Goal: Communication & Community: Participate in discussion

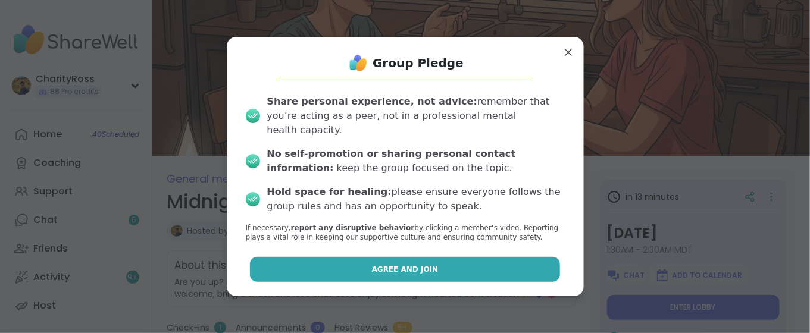
click at [509, 257] on button "Agree and Join" at bounding box center [405, 269] width 310 height 25
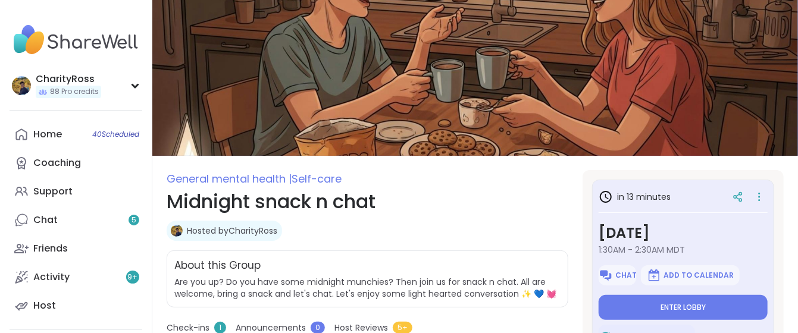
type textarea "*"
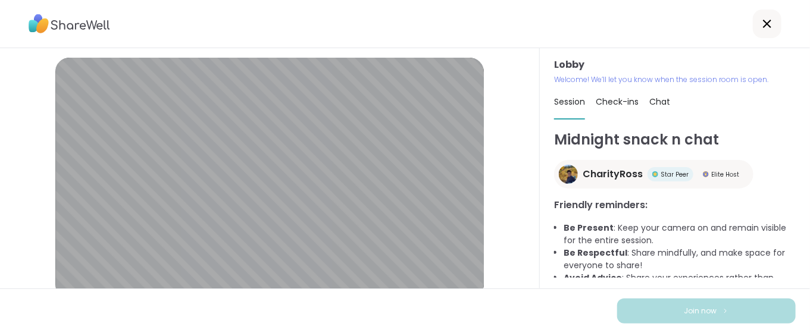
click at [760, 25] on icon at bounding box center [767, 24] width 14 height 14
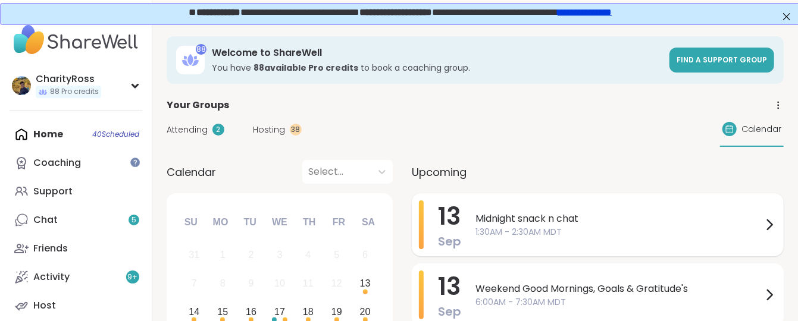
click at [598, 226] on span "1:30AM - 2:30AM MDT" at bounding box center [619, 232] width 287 height 12
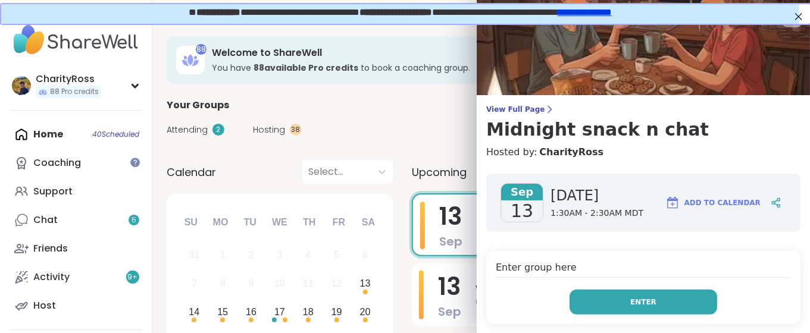
click at [630, 306] on span "Enter" at bounding box center [643, 302] width 26 height 11
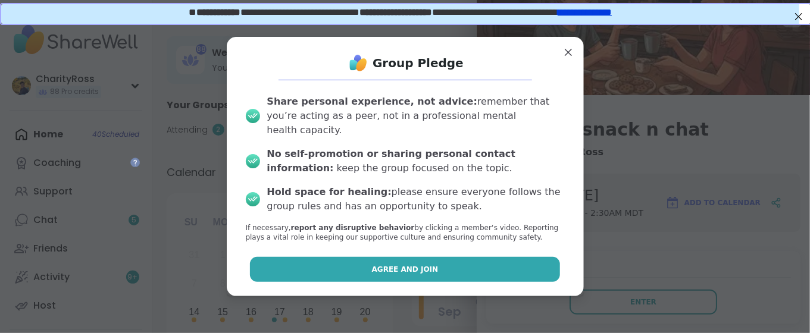
click at [538, 263] on button "Agree and Join" at bounding box center [405, 269] width 310 height 25
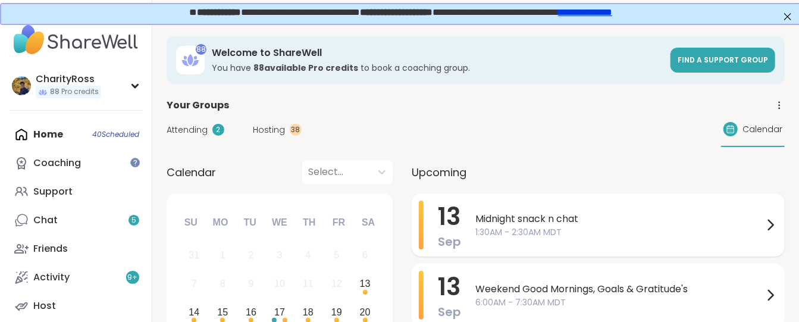
click at [442, 235] on span "Sep" at bounding box center [449, 241] width 23 height 17
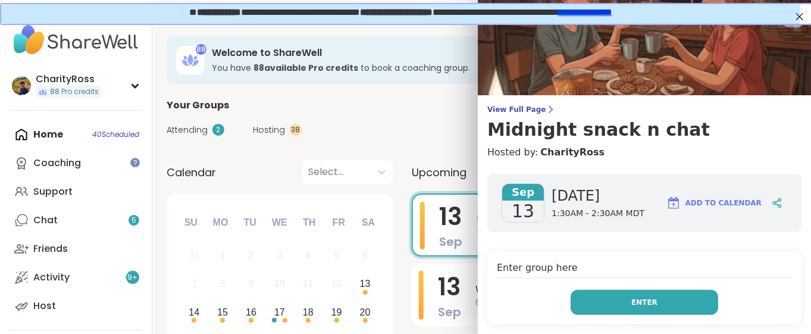
click at [571, 293] on button "Enter" at bounding box center [645, 302] width 148 height 25
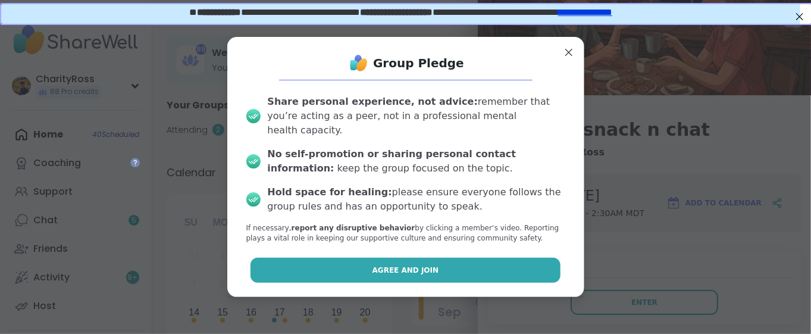
click at [538, 268] on button "Agree and Join" at bounding box center [406, 270] width 310 height 25
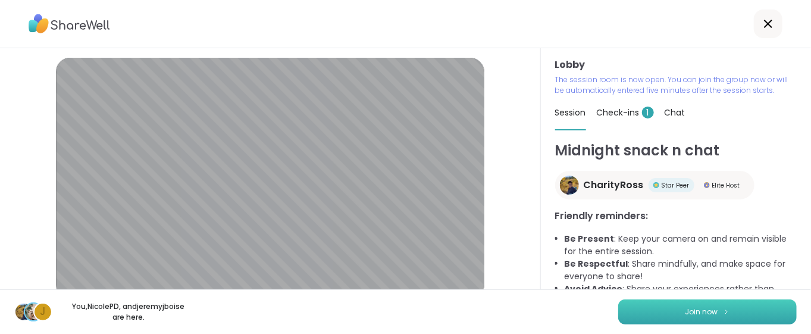
click at [666, 311] on button "Join now" at bounding box center [707, 311] width 179 height 25
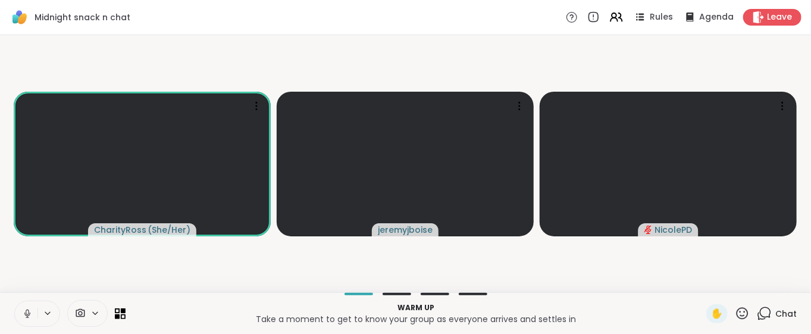
click at [531, 282] on video-player-container "CharityRoss ( She/Her ) [PERSON_NAME]" at bounding box center [405, 164] width 797 height 248
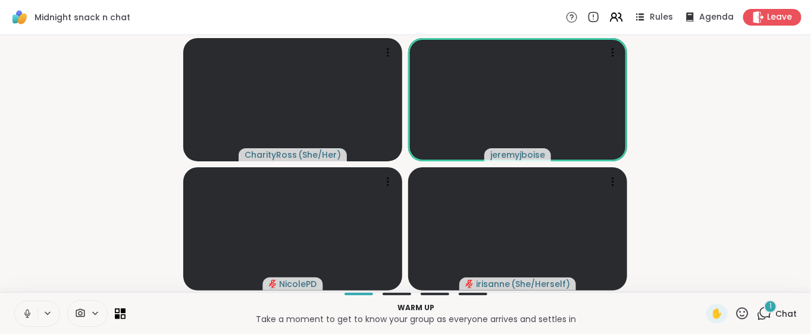
click at [25, 311] on icon at bounding box center [27, 313] width 11 height 11
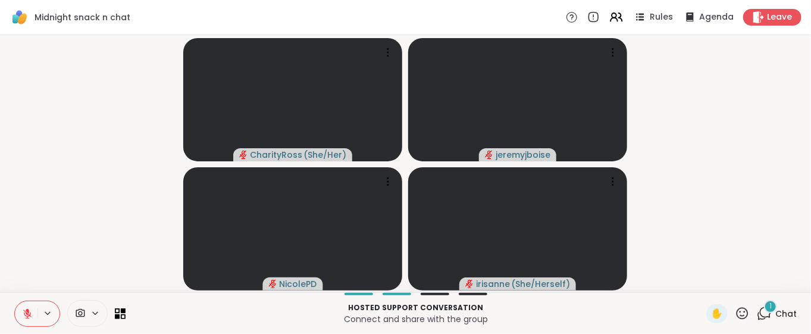
click at [30, 317] on icon at bounding box center [27, 313] width 11 height 11
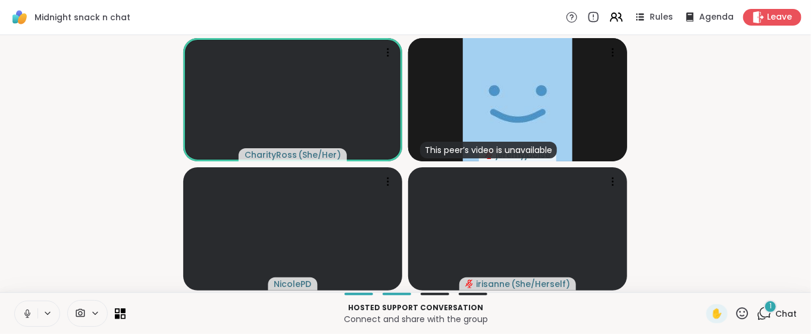
click at [30, 317] on icon at bounding box center [27, 313] width 11 height 11
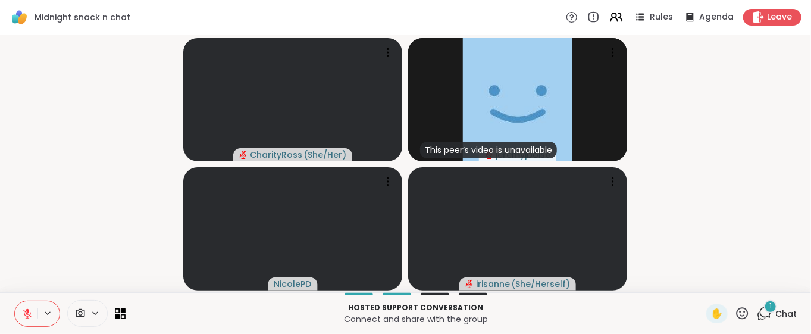
click at [23, 312] on icon at bounding box center [27, 313] width 11 height 11
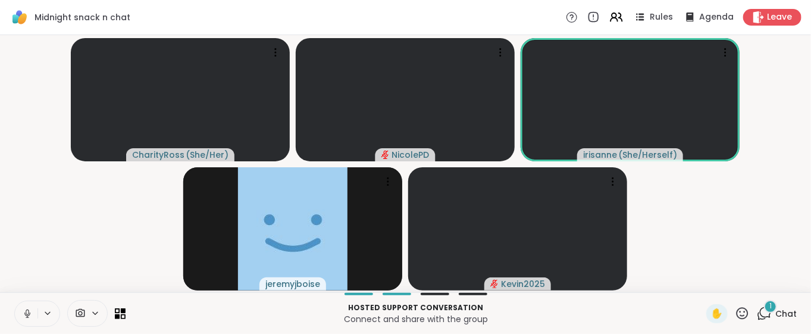
click at [23, 311] on icon at bounding box center [27, 313] width 11 height 11
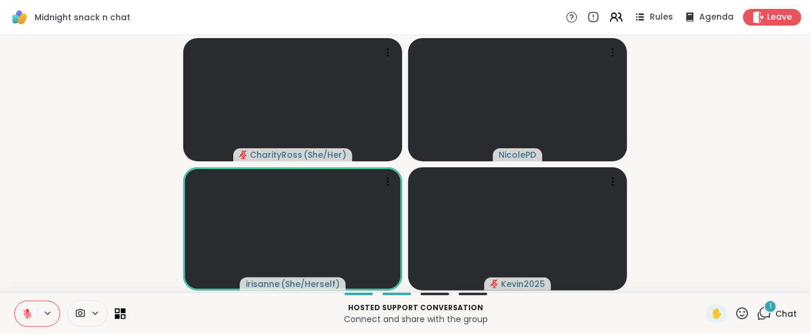
click at [23, 311] on icon at bounding box center [27, 313] width 11 height 11
click at [22, 316] on icon at bounding box center [27, 313] width 11 height 11
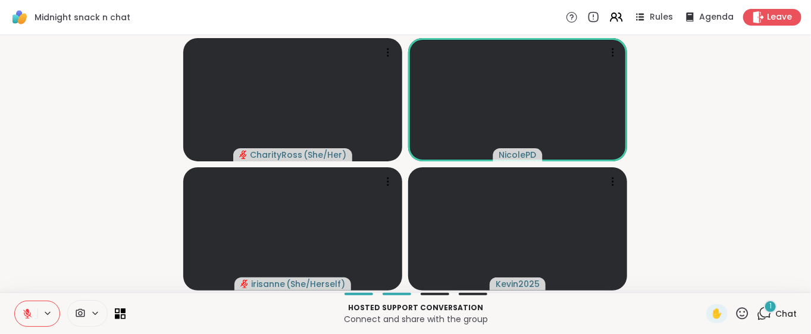
click at [22, 316] on icon at bounding box center [27, 313] width 11 height 11
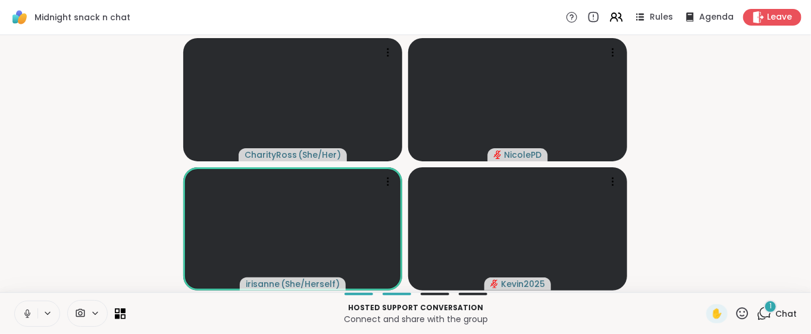
click at [22, 316] on icon at bounding box center [27, 313] width 11 height 11
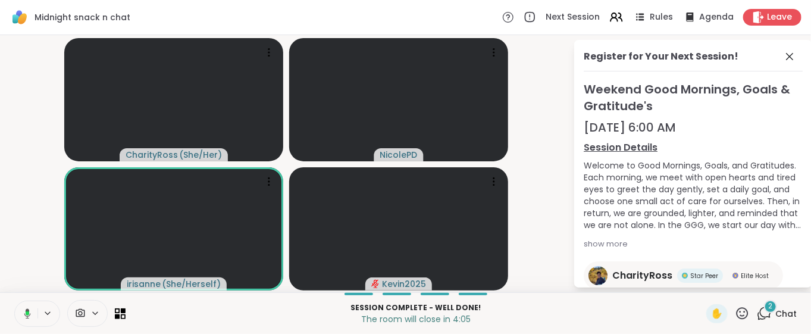
click at [735, 315] on icon at bounding box center [742, 313] width 15 height 15
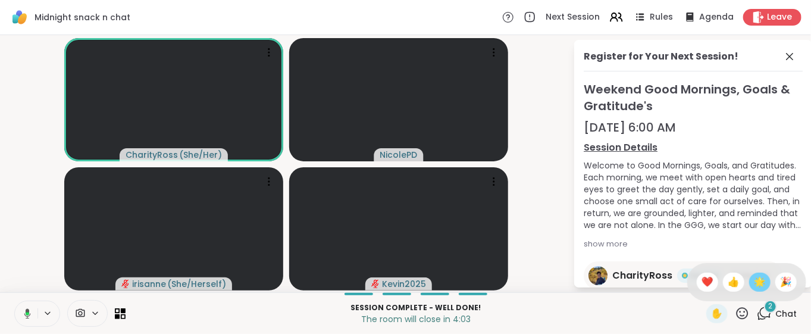
click at [754, 285] on span "🌟" at bounding box center [760, 282] width 12 height 14
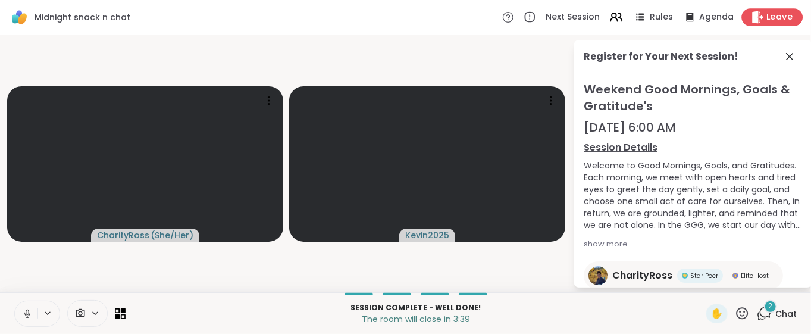
click at [781, 17] on span "Leave" at bounding box center [780, 17] width 26 height 12
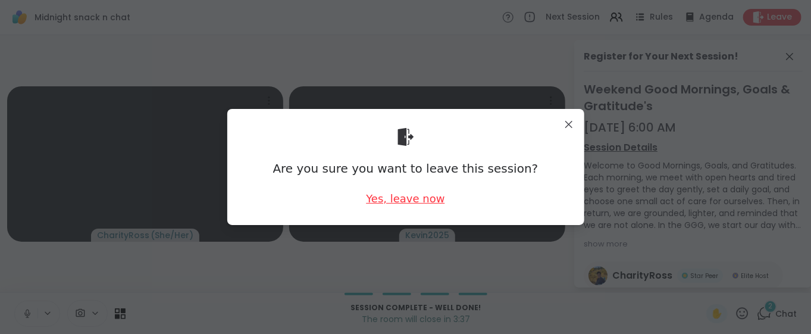
click at [423, 199] on div "Yes, leave now" at bounding box center [405, 198] width 79 height 15
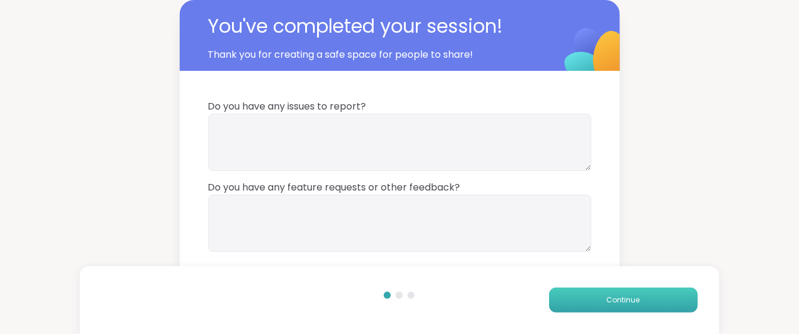
click at [578, 298] on button "Continue" at bounding box center [623, 299] width 149 height 25
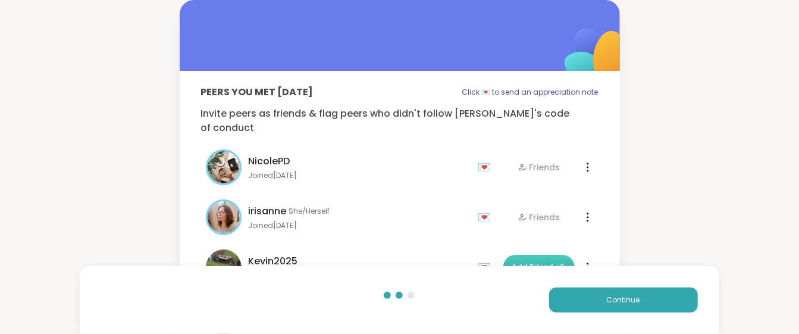
click at [534, 262] on span "Add Friend" at bounding box center [539, 267] width 54 height 11
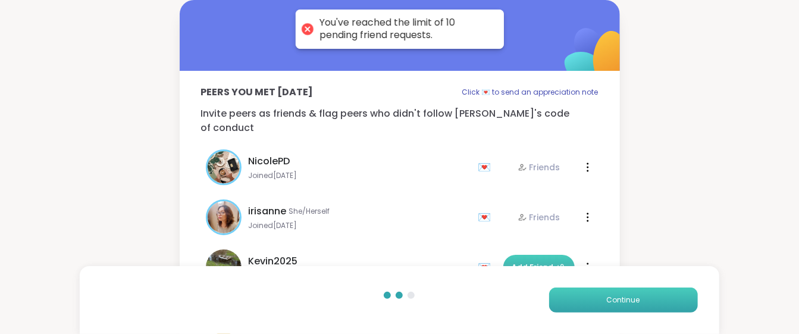
click at [573, 299] on button "Continue" at bounding box center [623, 299] width 149 height 25
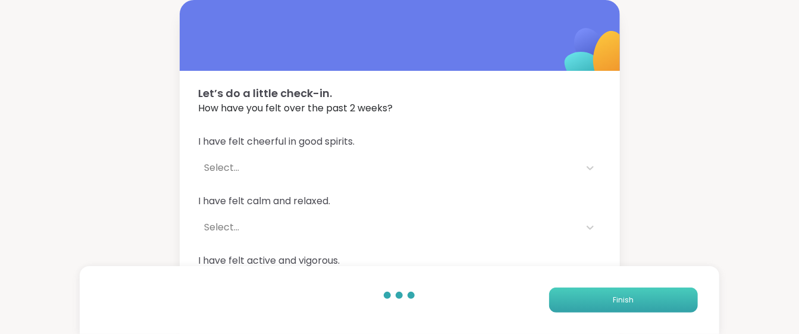
click at [573, 298] on button "Finish" at bounding box center [623, 299] width 149 height 25
